Goal: Manage account settings

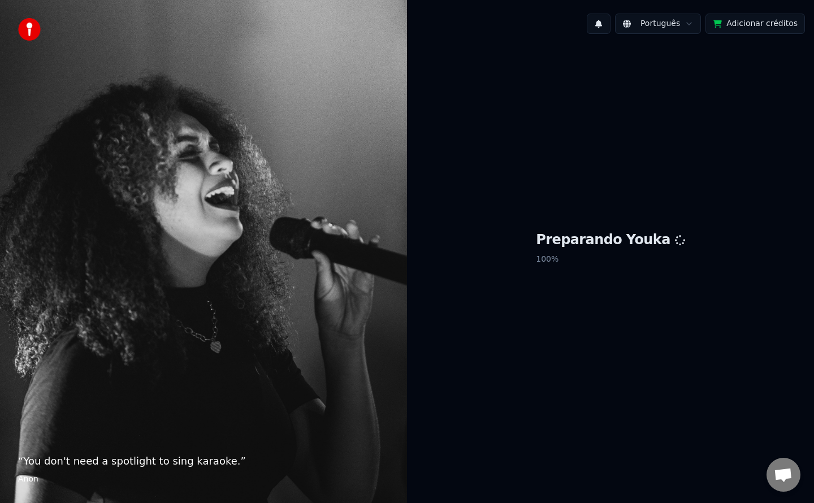
scroll to position [1774, 0]
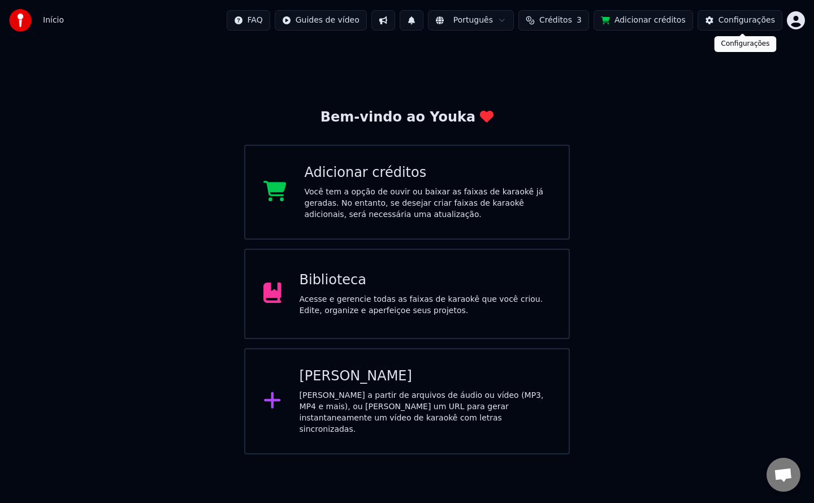
click at [745, 19] on div "Configurações" at bounding box center [747, 20] width 57 height 11
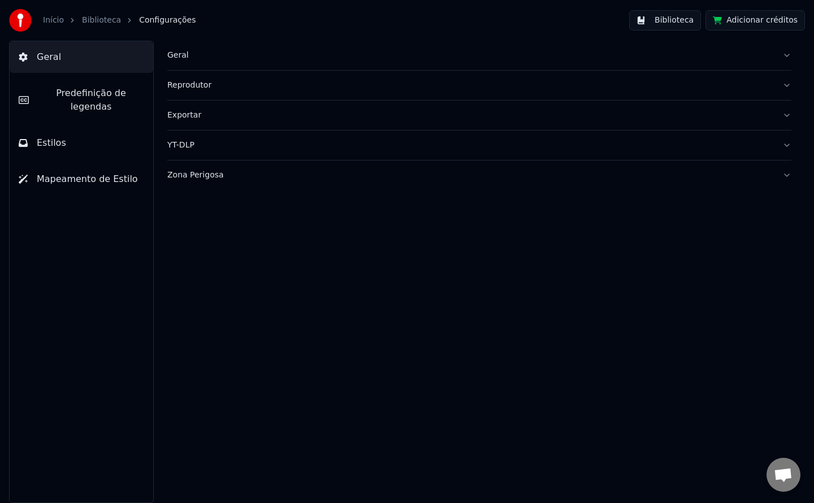
click at [178, 55] on div "Geral" at bounding box center [470, 55] width 606 height 11
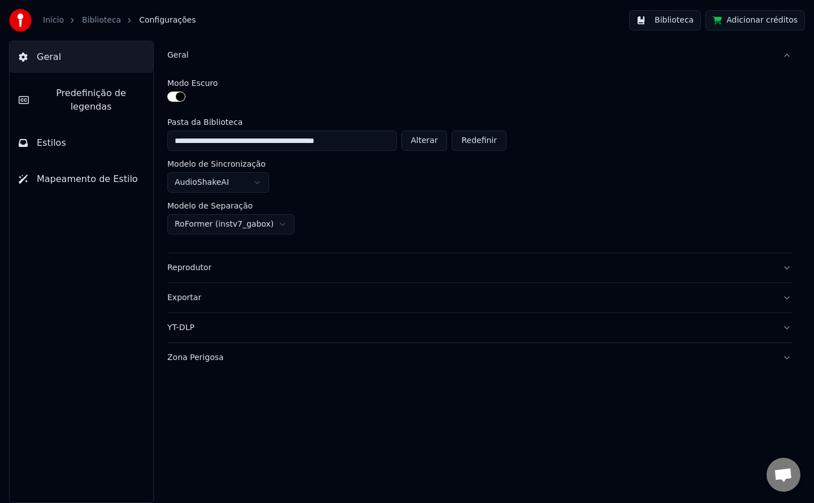
click at [428, 138] on button "Alterar" at bounding box center [425, 141] width 46 height 20
type input "**********"
click at [676, 23] on button "Biblioteca" at bounding box center [666, 20] width 72 height 20
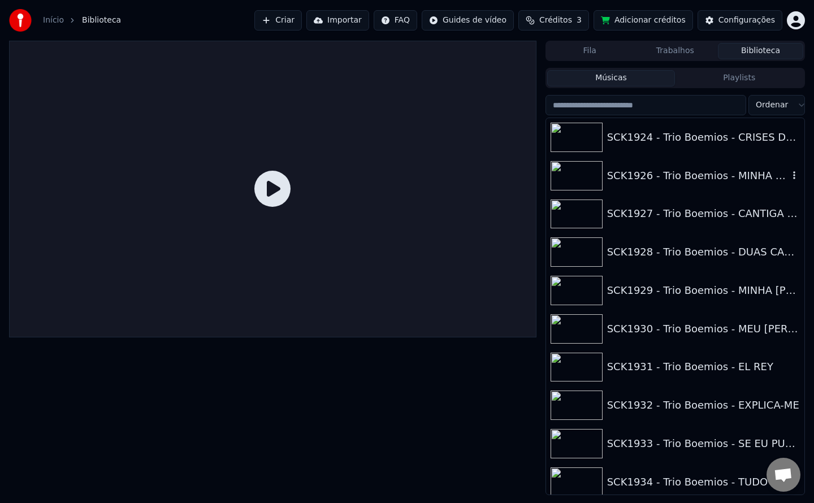
click at [719, 179] on div "SCK1926 - Trio Boemios - MINHA VOZ" at bounding box center [698, 176] width 182 height 16
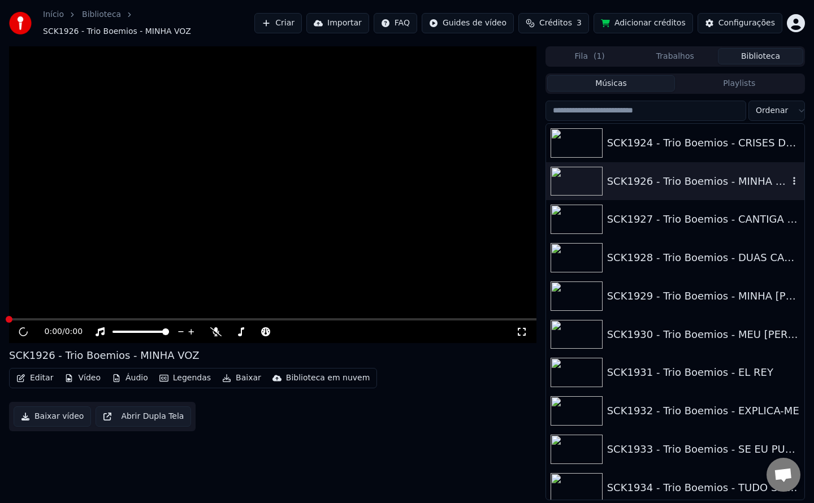
click at [719, 179] on div "SCK1926 - Trio Boemios - MINHA VOZ" at bounding box center [698, 182] width 182 height 16
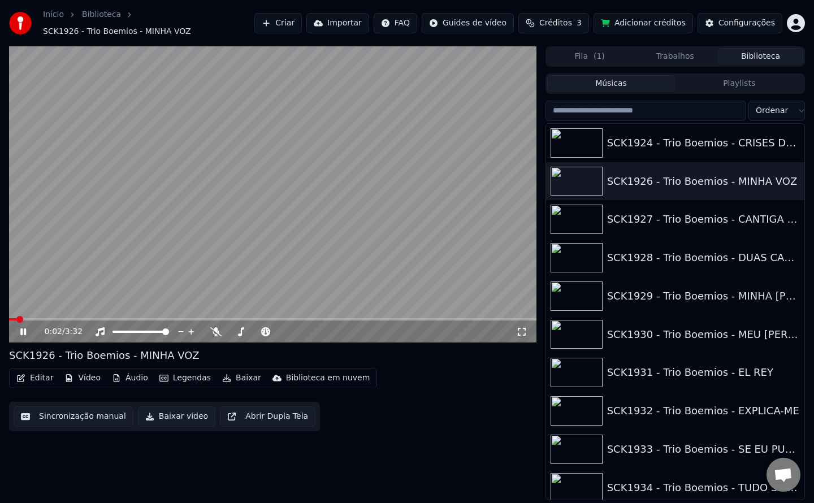
click at [261, 226] on video at bounding box center [273, 194] width 528 height 297
click at [740, 50] on button "Biblioteca" at bounding box center [760, 56] width 85 height 16
click at [741, 22] on div "Configurações" at bounding box center [747, 23] width 57 height 11
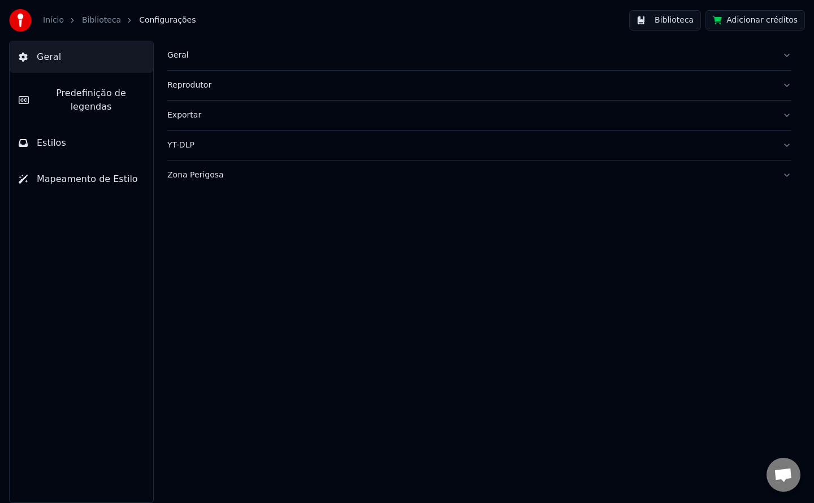
click at [180, 55] on div "Geral" at bounding box center [470, 55] width 606 height 11
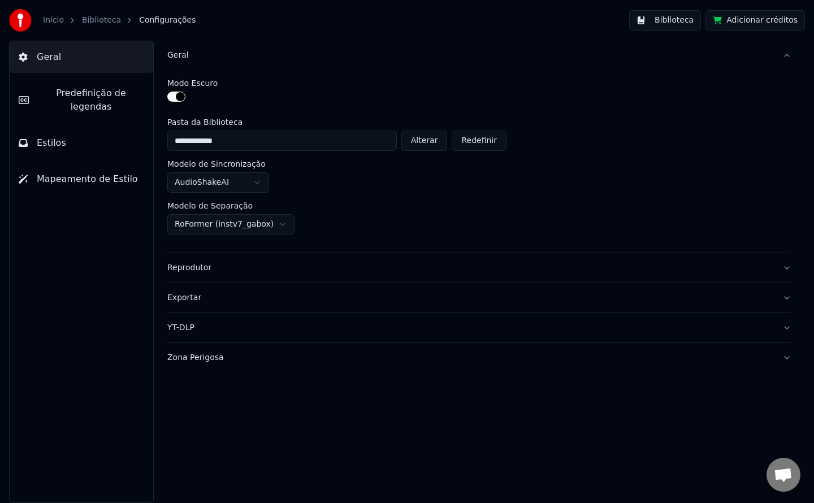
click at [426, 142] on button "Alterar" at bounding box center [425, 141] width 46 height 20
type input "**********"
